Goal: Find contact information: Find specific fact

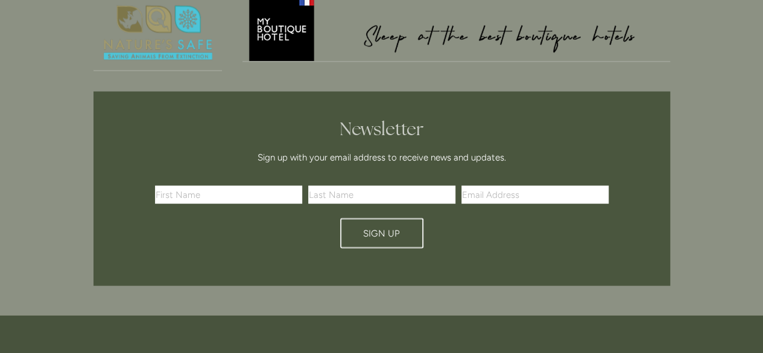
scroll to position [3617, 0]
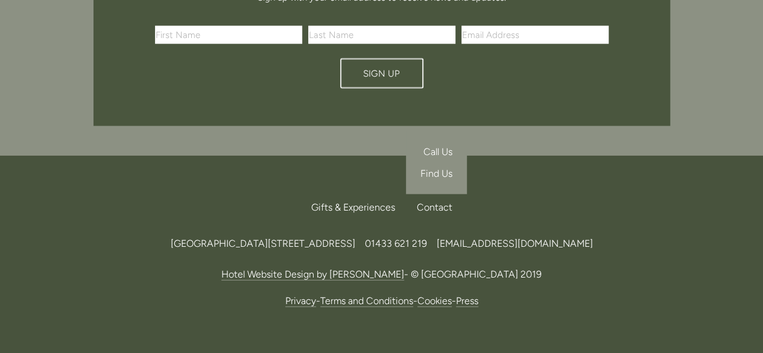
click at [444, 194] on div "Contact" at bounding box center [429, 207] width 45 height 27
click at [434, 168] on span "Find Us" at bounding box center [436, 173] width 32 height 11
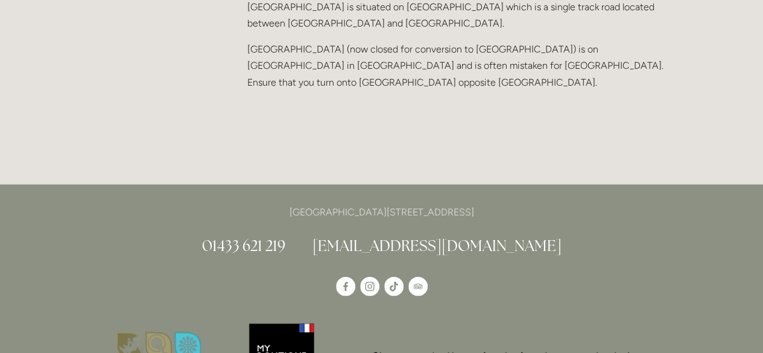
scroll to position [1447, 0]
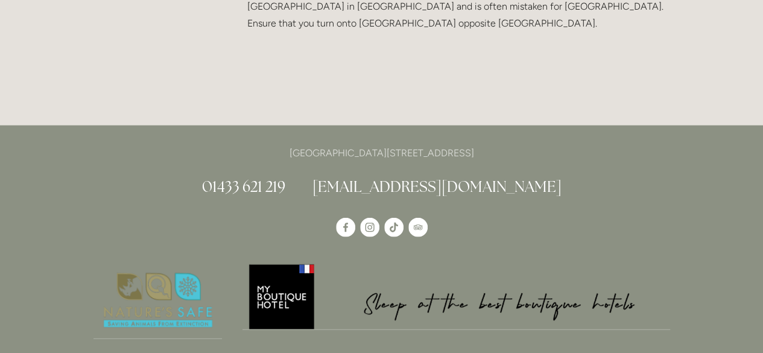
drag, startPoint x: 519, startPoint y: 73, endPoint x: 479, endPoint y: 72, distance: 39.8
click at [479, 145] on p "[GEOGRAPHIC_DATA][STREET_ADDRESS]" at bounding box center [381, 153] width 577 height 16
copy p "S33 6AF"
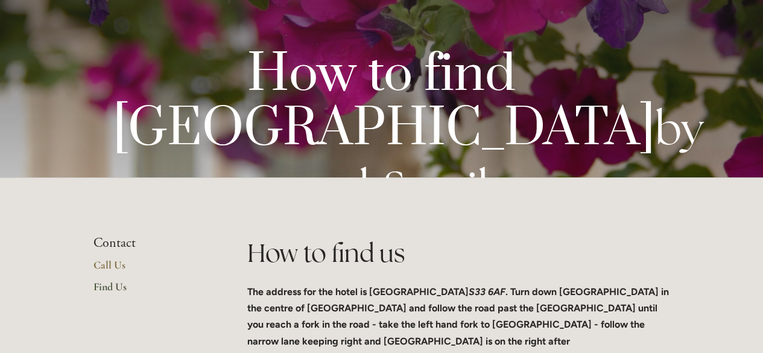
scroll to position [0, 0]
